Goal: Task Accomplishment & Management: Complete application form

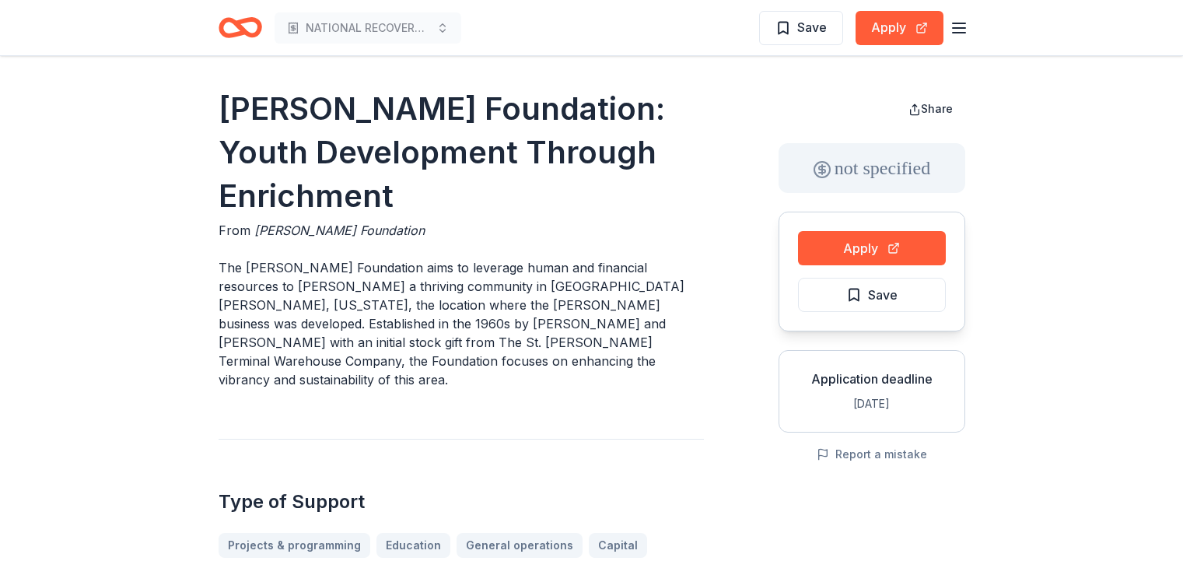
scroll to position [311, 0]
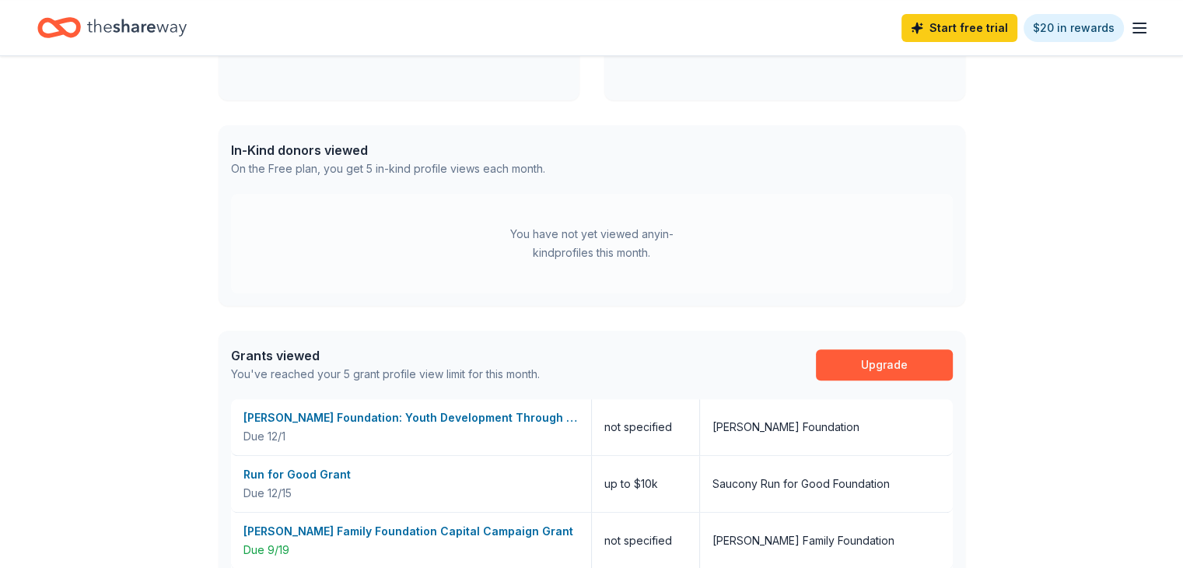
scroll to position [544, 0]
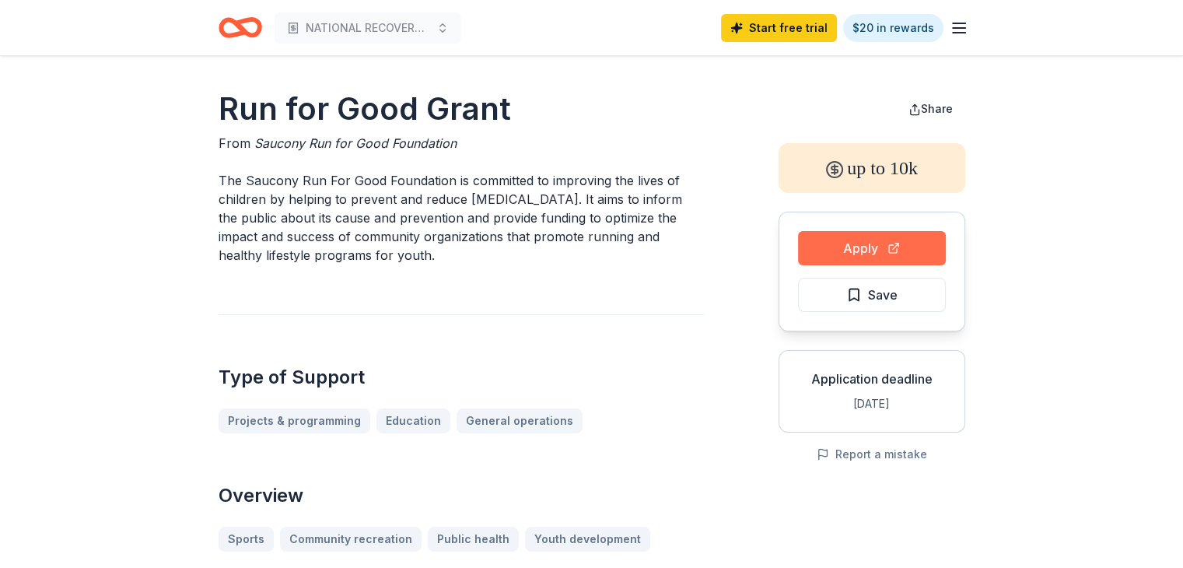
click at [855, 250] on button "Apply" at bounding box center [872, 248] width 148 height 34
